Goal: Transaction & Acquisition: Book appointment/travel/reservation

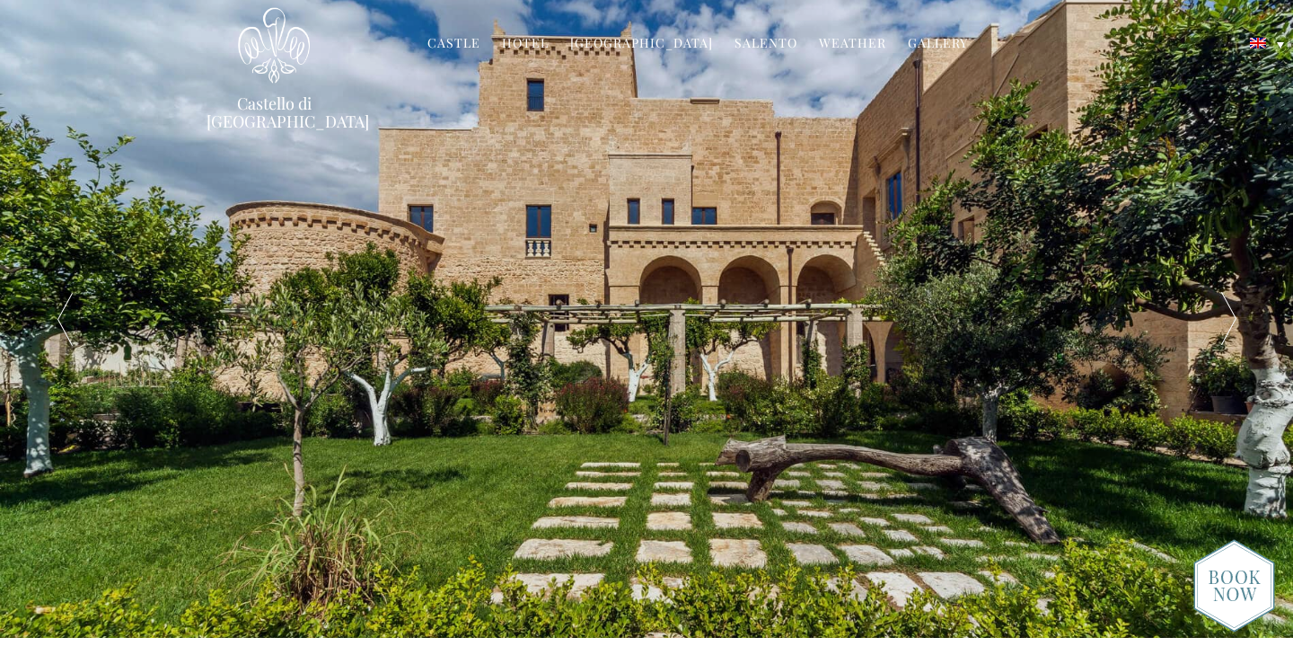
click at [472, 47] on link "Castle" at bounding box center [453, 44] width 53 height 21
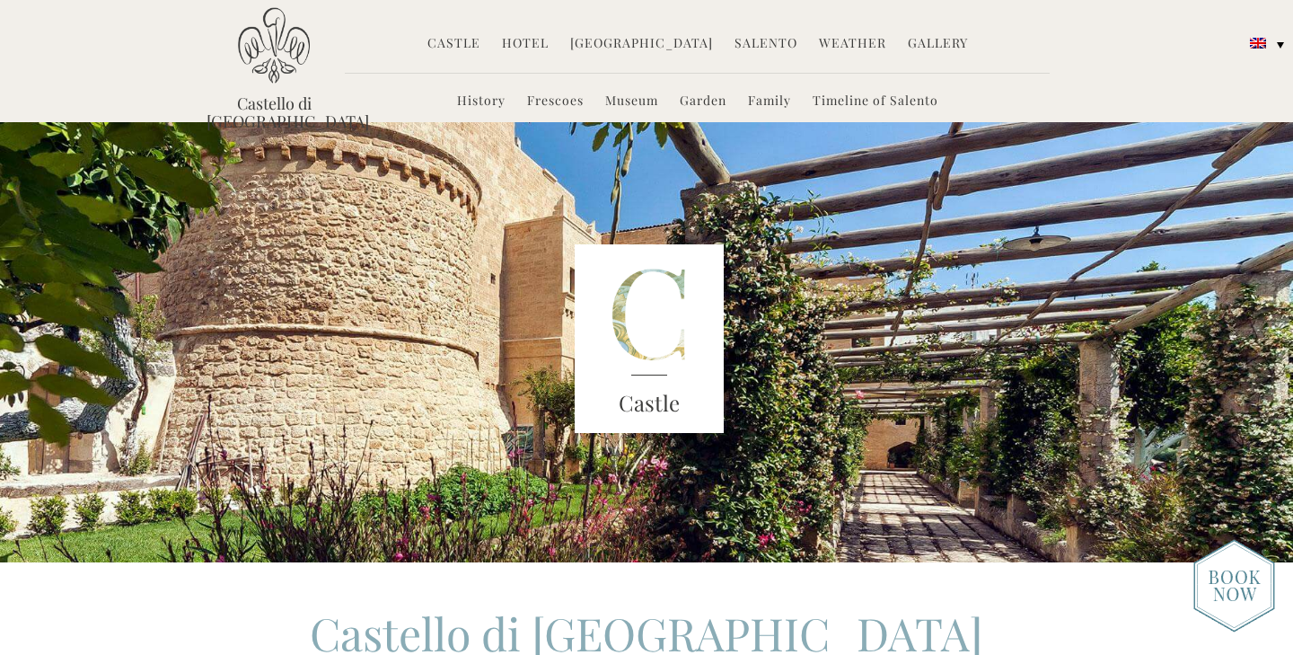
click at [536, 40] on link "Hotel" at bounding box center [525, 44] width 47 height 21
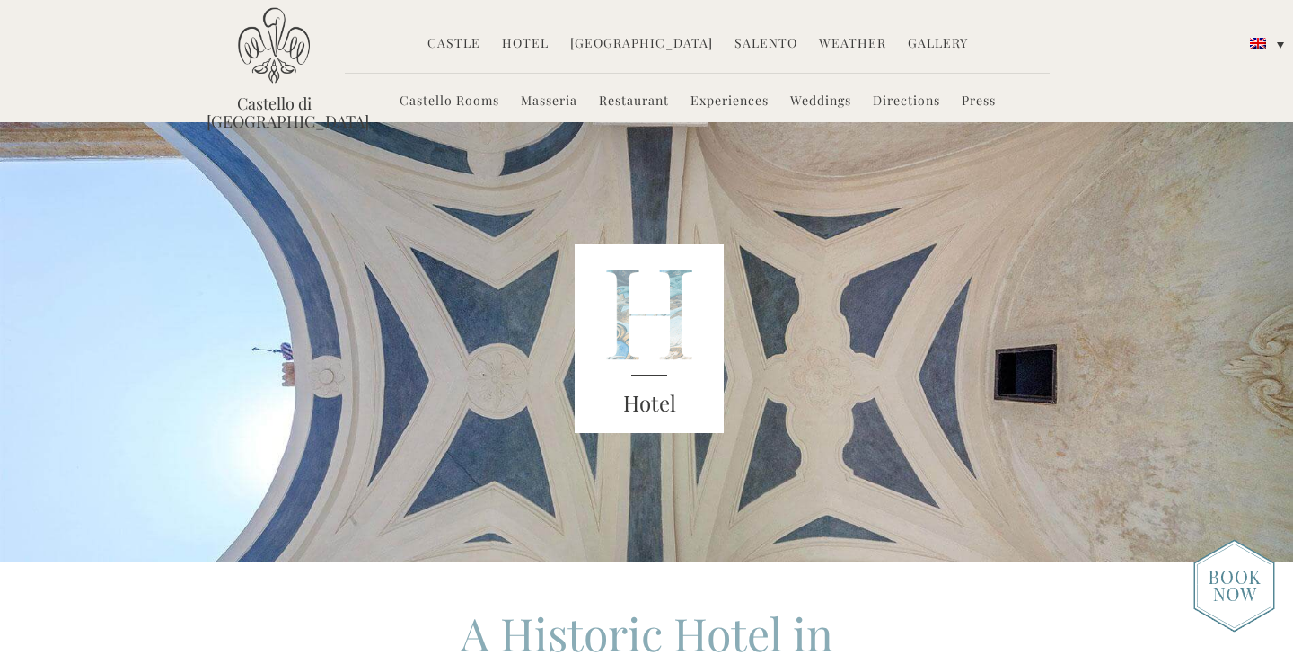
click at [529, 39] on link "Hotel" at bounding box center [525, 44] width 47 height 21
click at [476, 107] on link "Castello Rooms" at bounding box center [450, 102] width 100 height 21
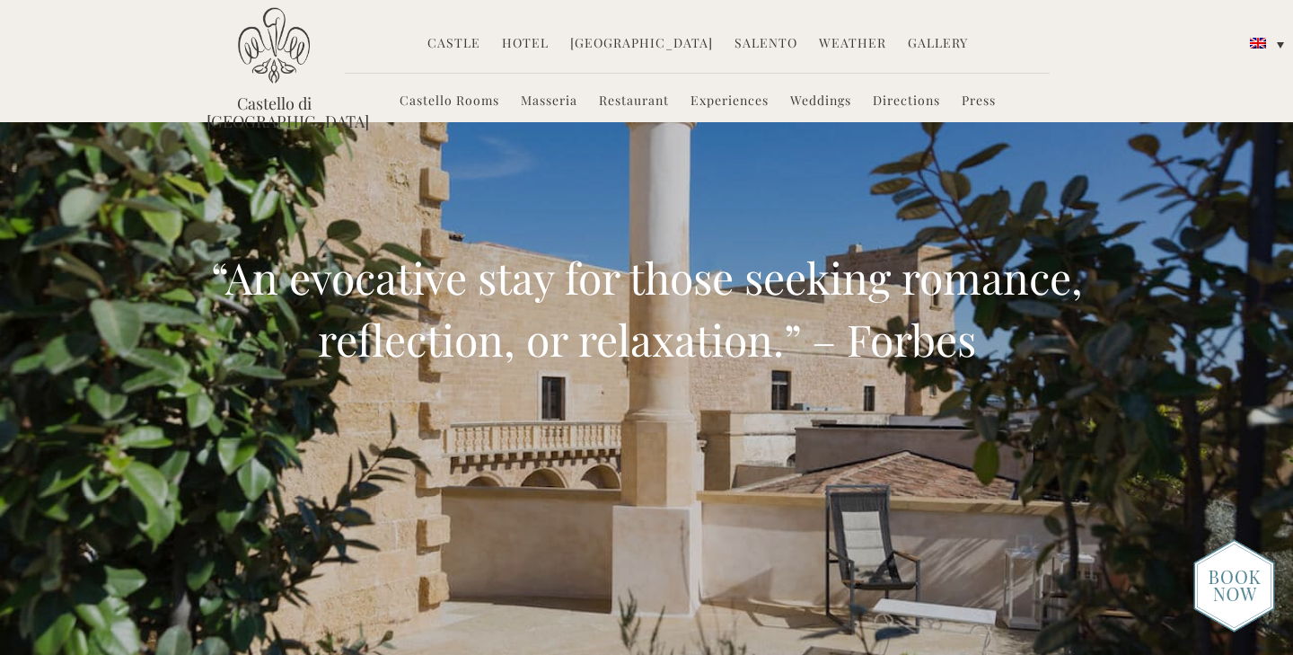
click at [1234, 593] on img at bounding box center [1235, 585] width 82 height 93
click at [549, 42] on link "Hotel" at bounding box center [525, 44] width 47 height 21
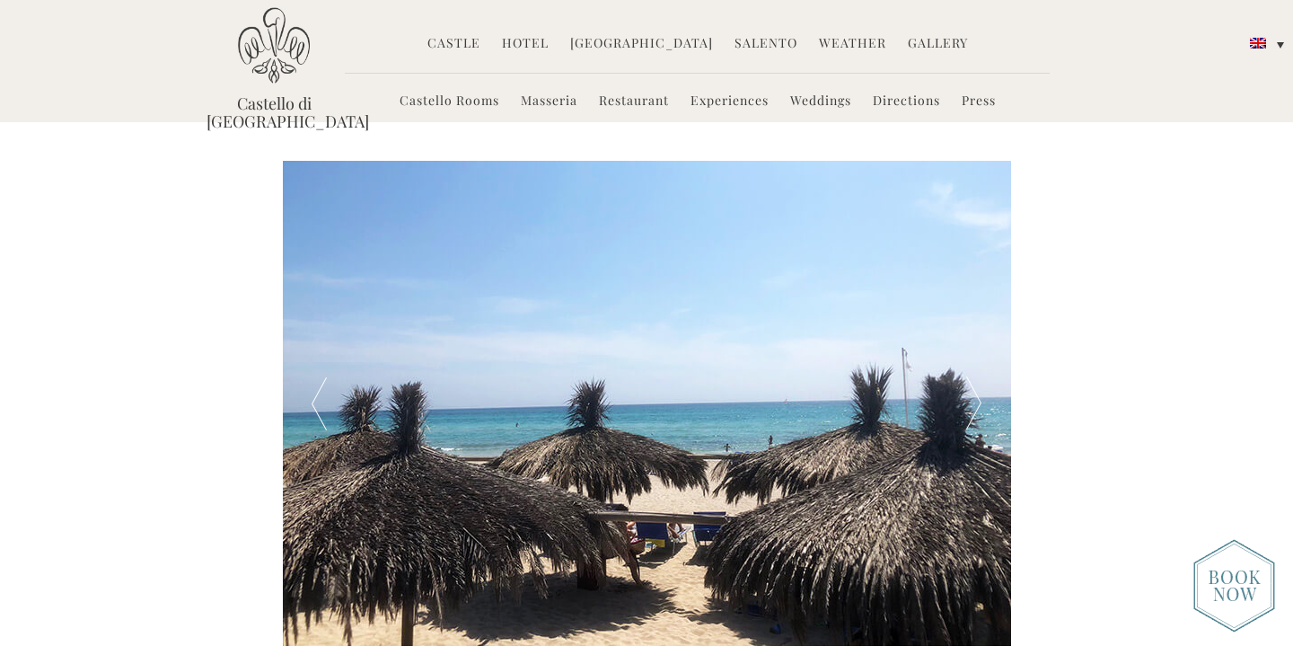
scroll to position [3073, 0]
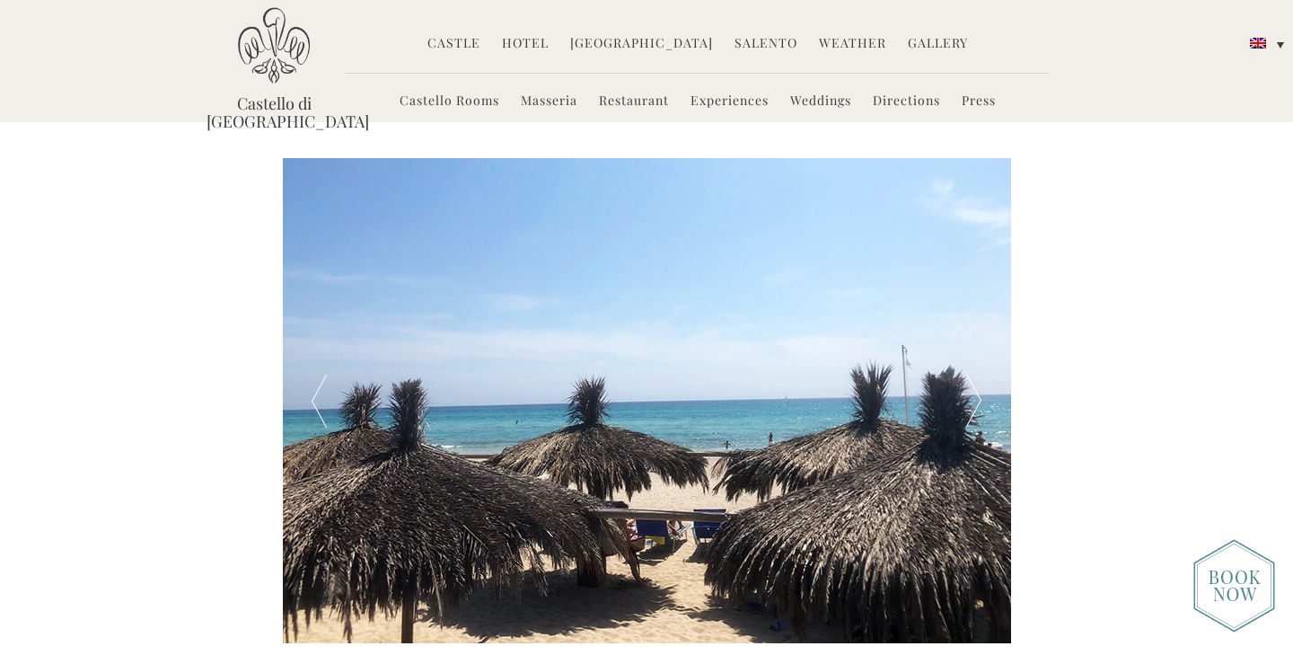
click at [439, 107] on link "Castello Rooms" at bounding box center [450, 102] width 100 height 21
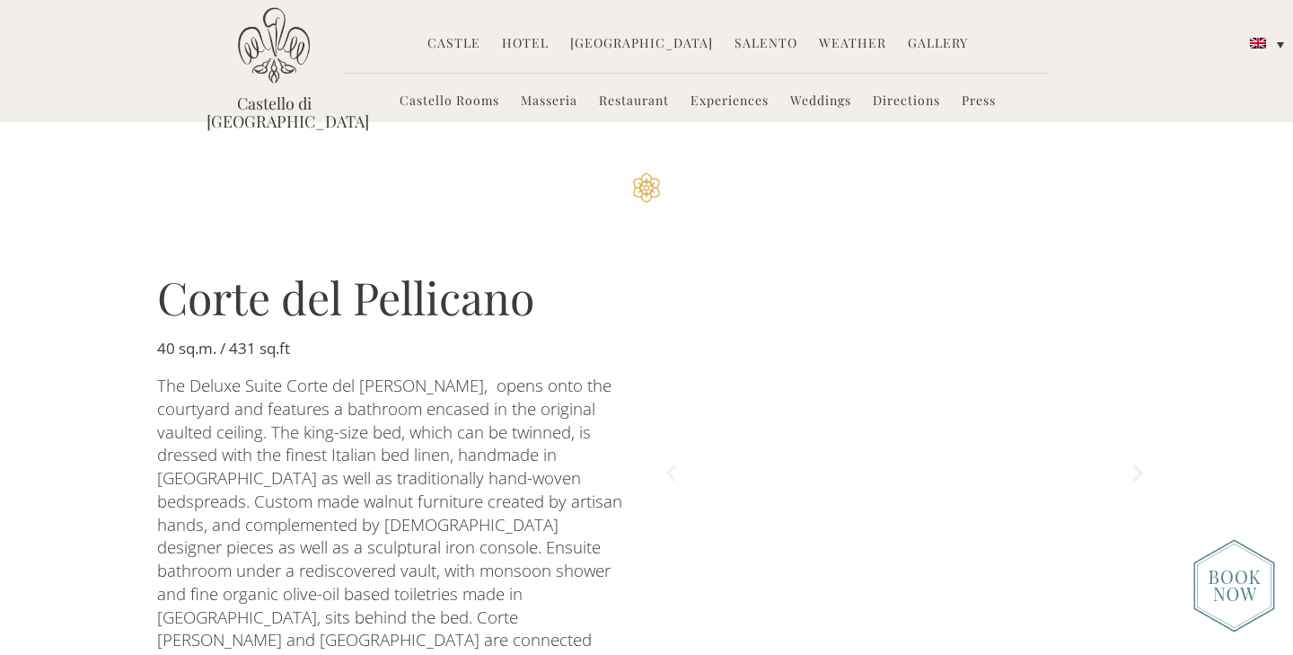
scroll to position [1927, 0]
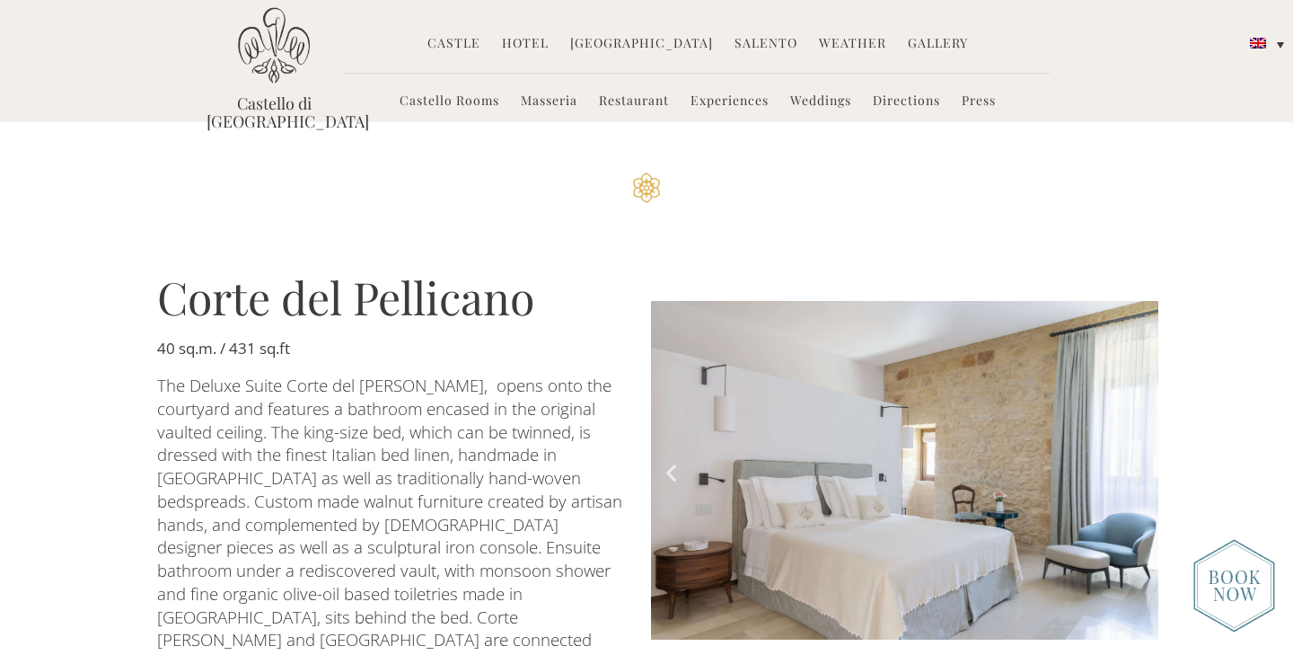
click at [674, 462] on icon "Previous slide" at bounding box center [671, 473] width 22 height 22
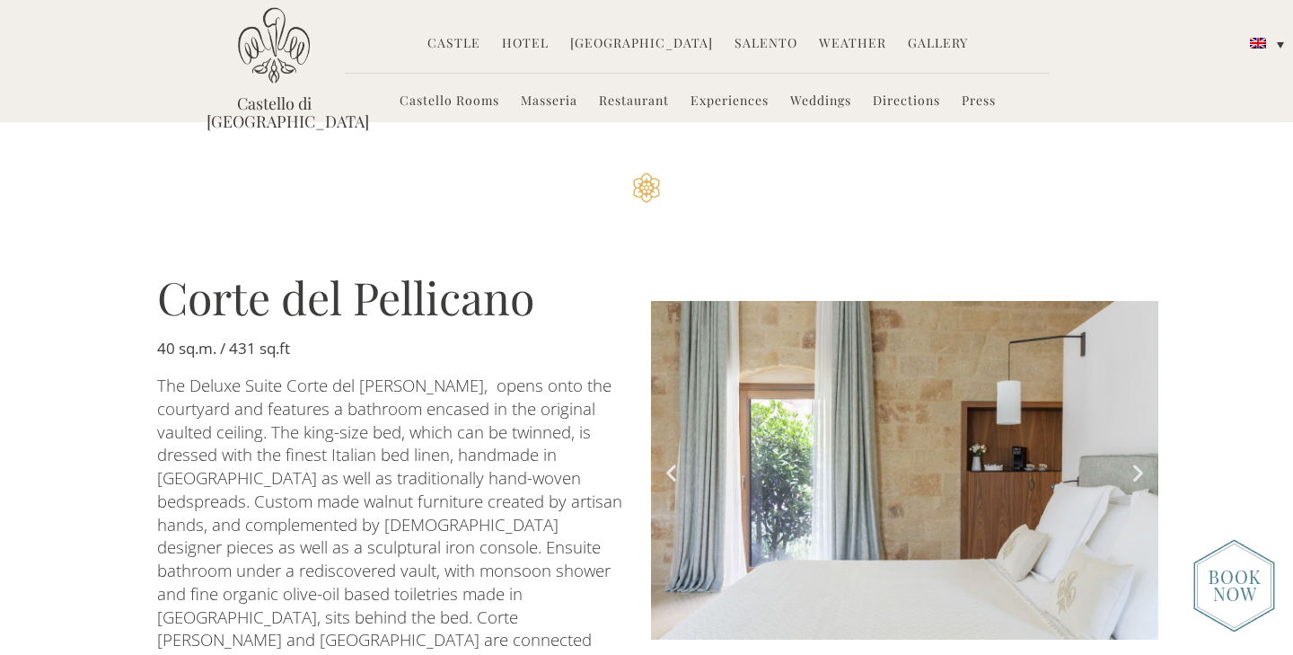
click at [674, 462] on icon "Previous slide" at bounding box center [671, 473] width 22 height 22
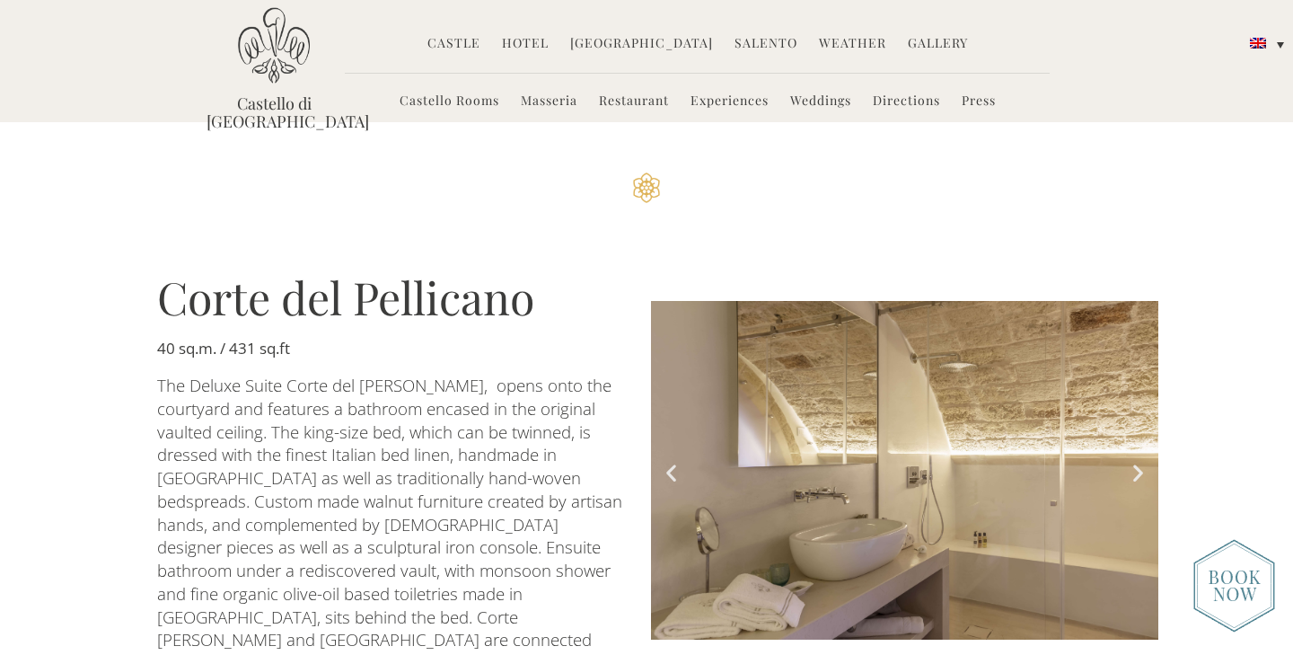
click at [674, 462] on icon "Previous slide" at bounding box center [671, 473] width 22 height 22
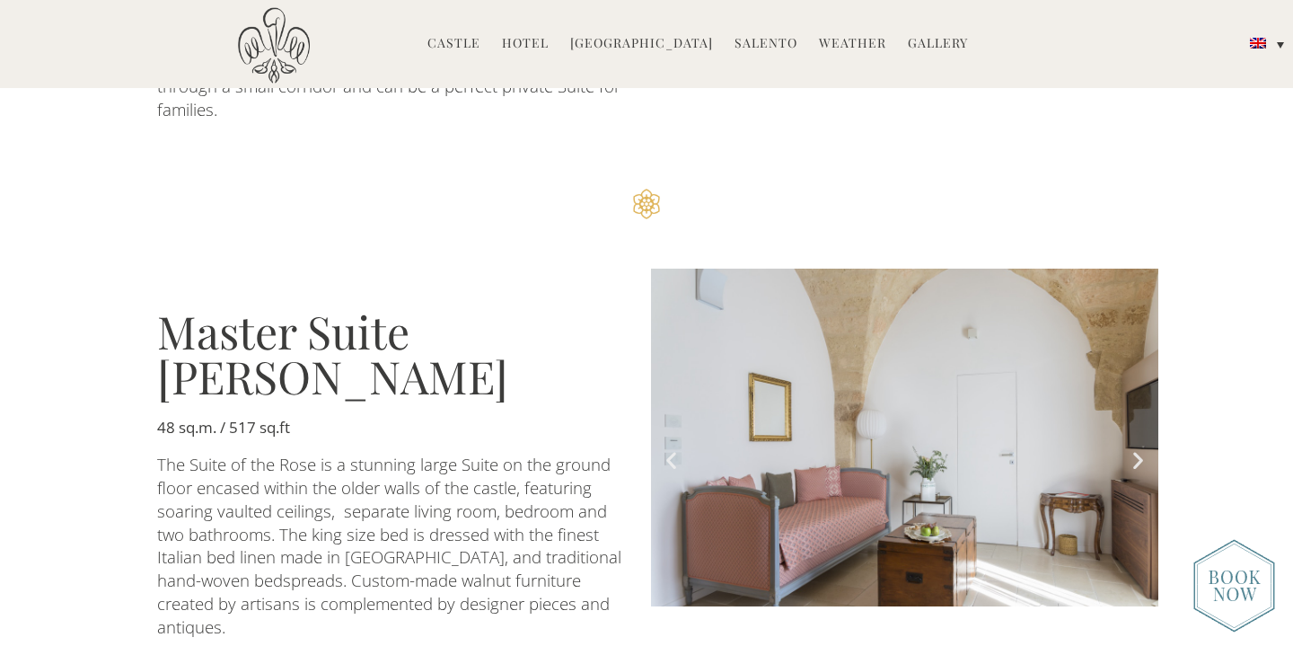
scroll to position [2507, 0]
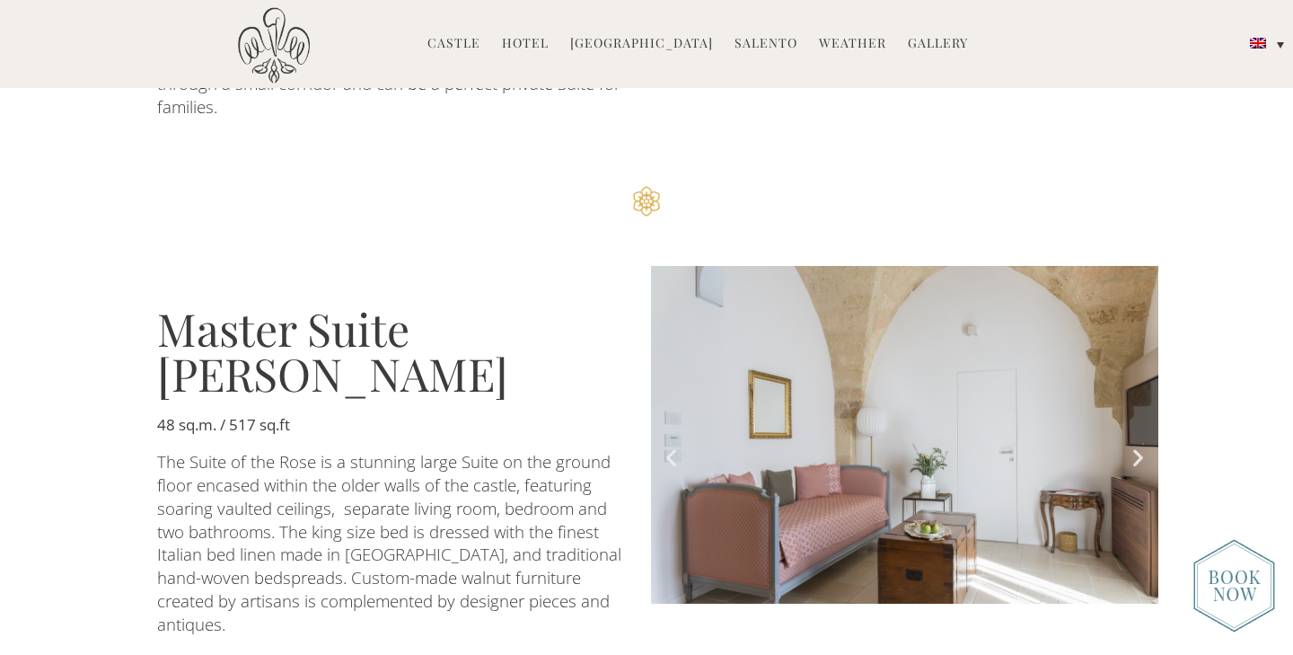
click at [673, 446] on icon "Previous slide" at bounding box center [671, 457] width 22 height 22
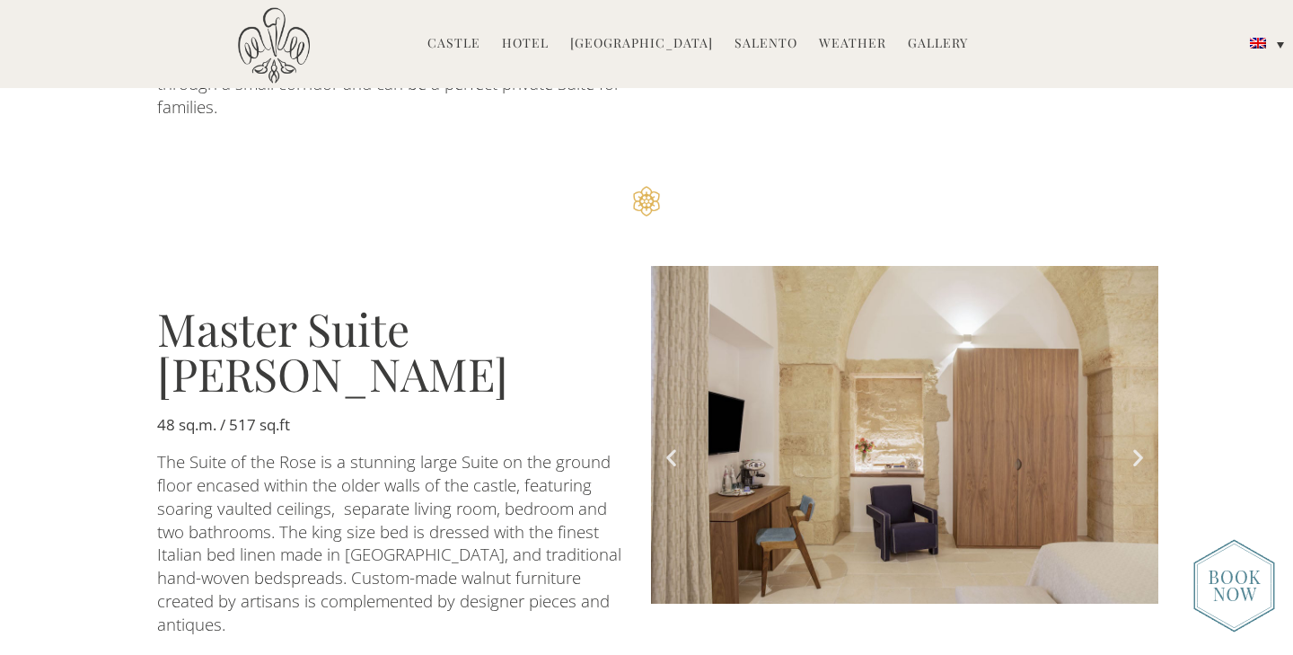
click at [673, 446] on icon "Previous slide" at bounding box center [671, 457] width 22 height 22
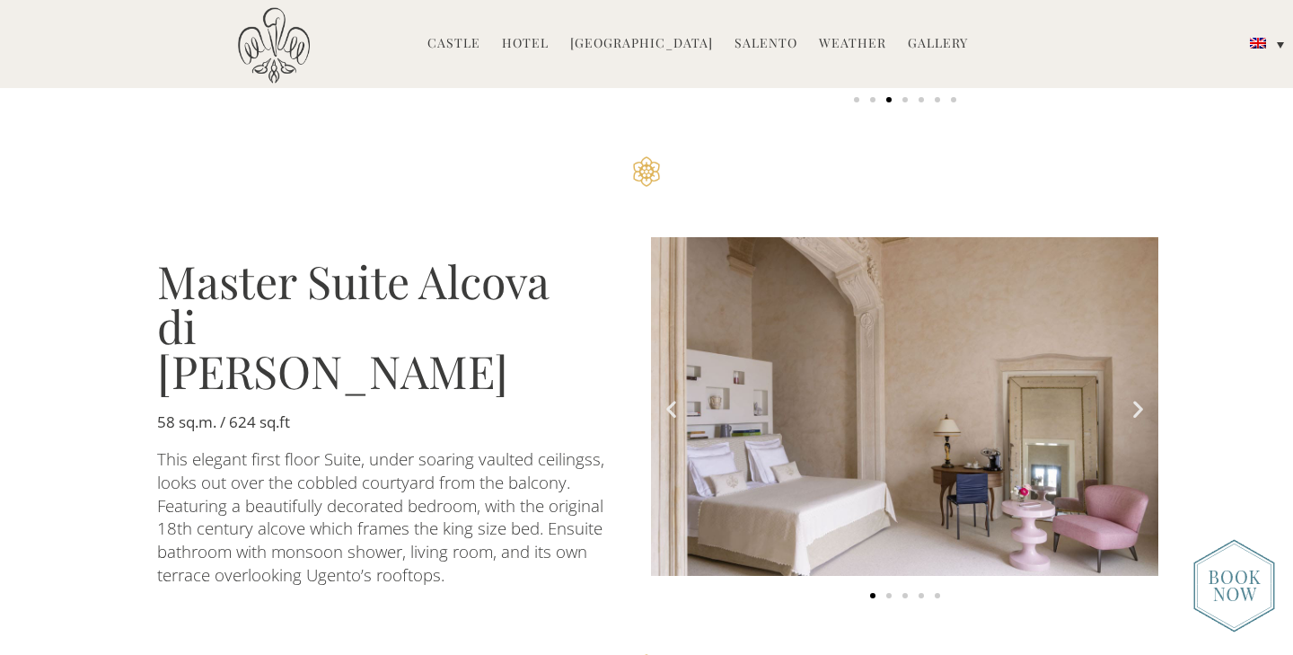
scroll to position [3077, 0]
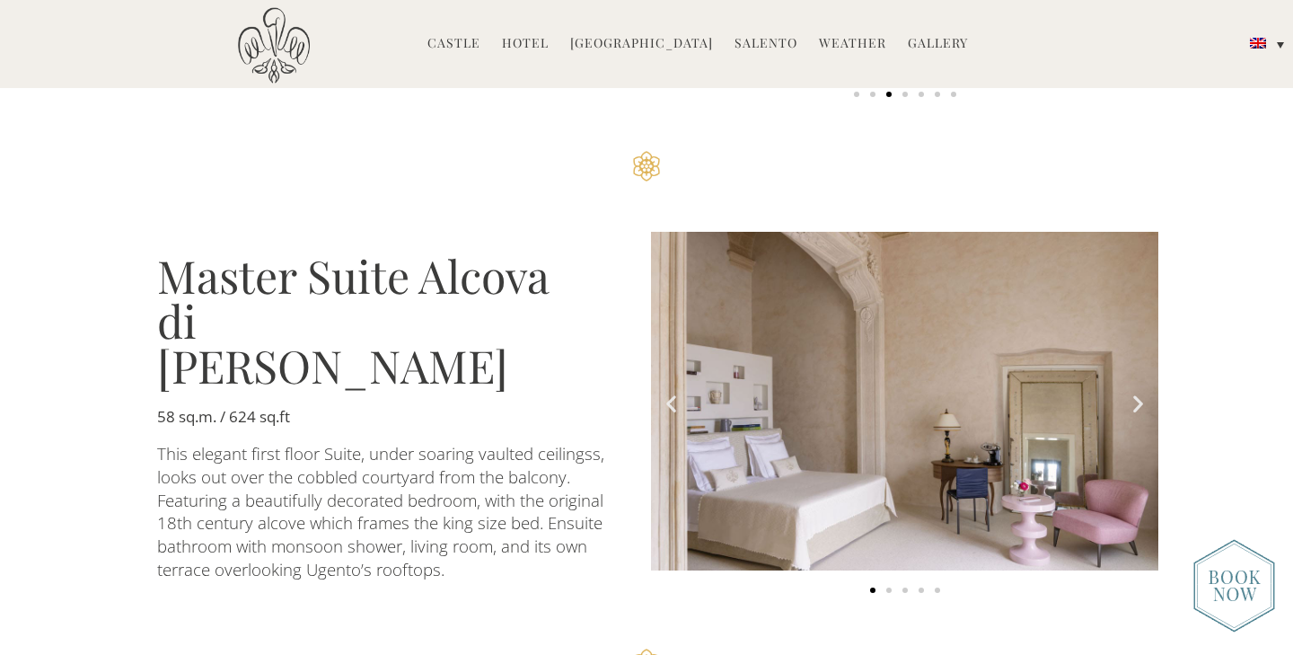
click at [674, 259] on img "1 of 5" at bounding box center [904, 401] width 507 height 339
click at [674, 392] on icon "Previous slide" at bounding box center [671, 403] width 22 height 22
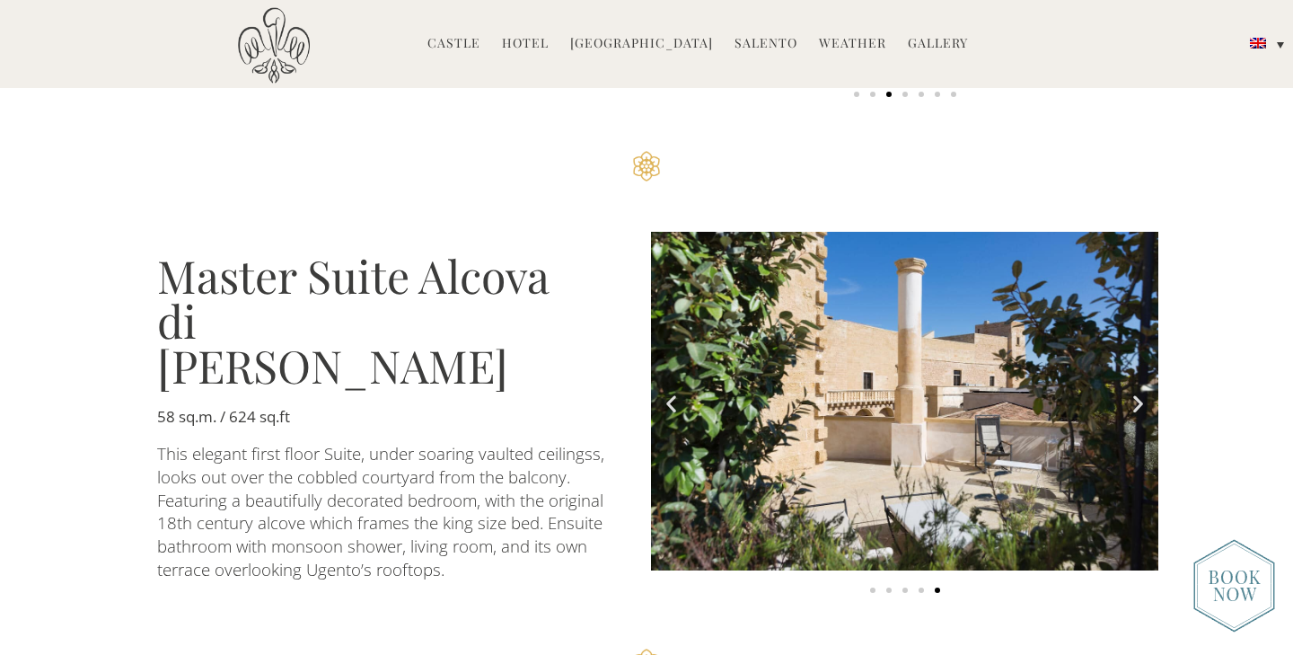
click at [674, 392] on icon "Previous slide" at bounding box center [671, 403] width 22 height 22
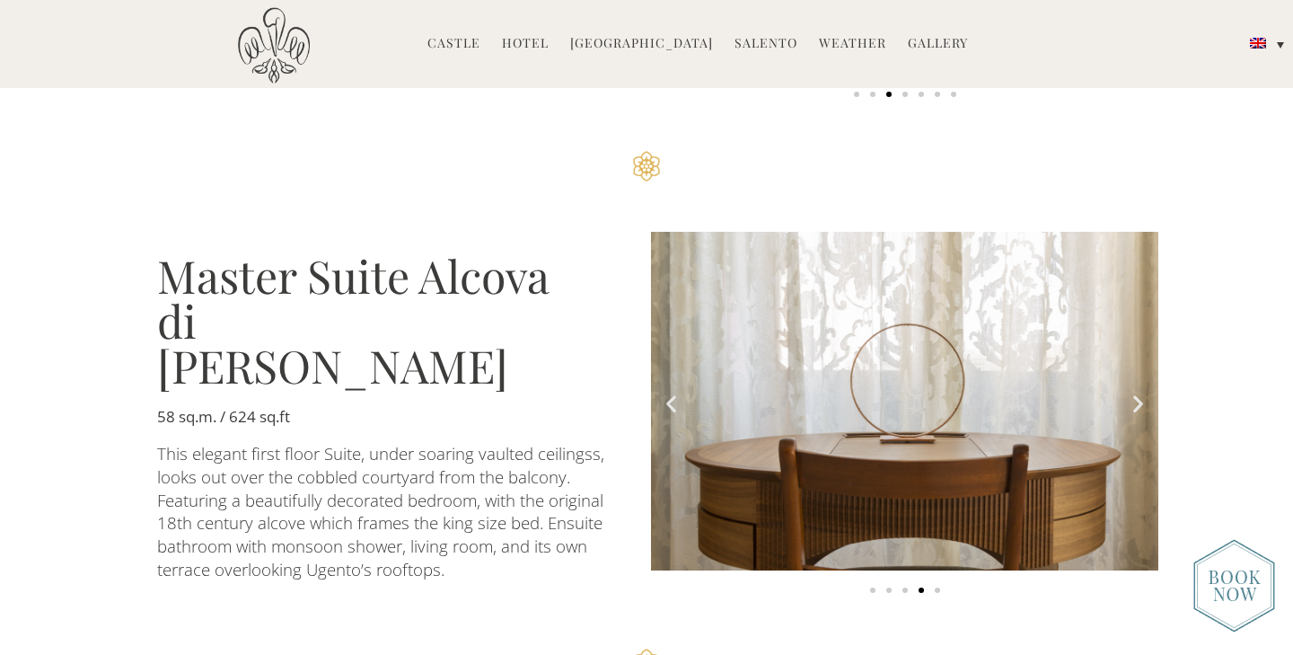
click at [674, 392] on icon "Previous slide" at bounding box center [671, 403] width 22 height 22
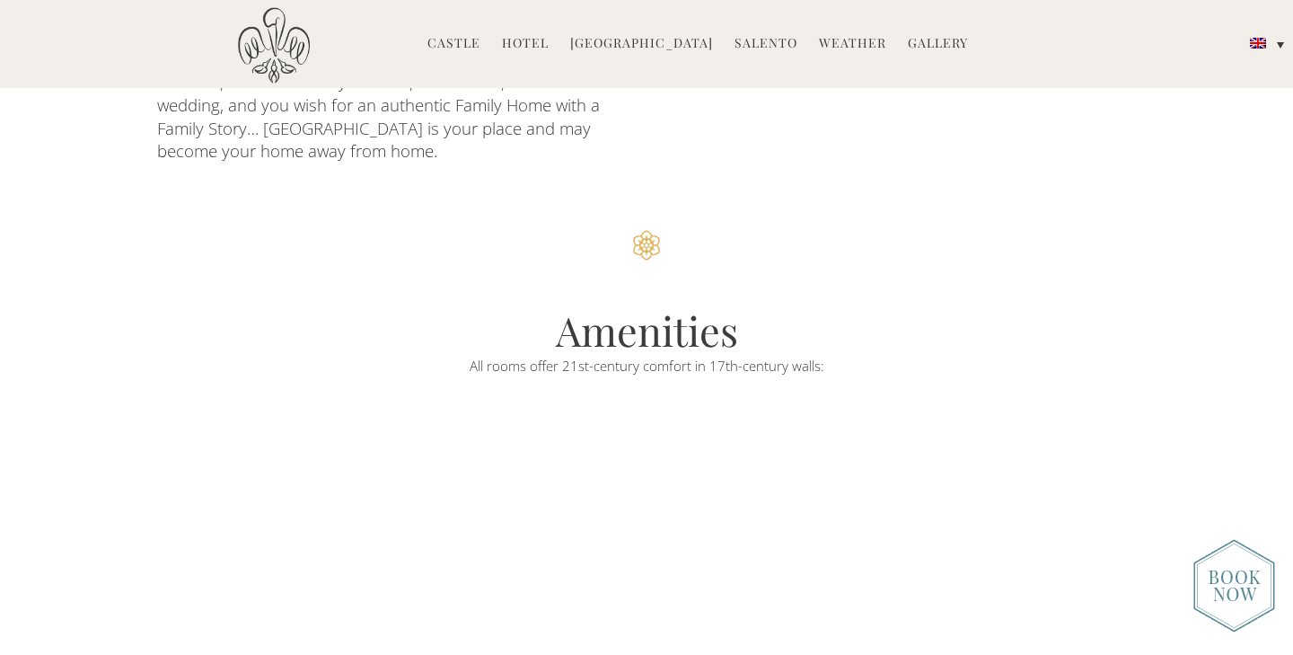
scroll to position [3937, 0]
